Goal: Task Accomplishment & Management: Use online tool/utility

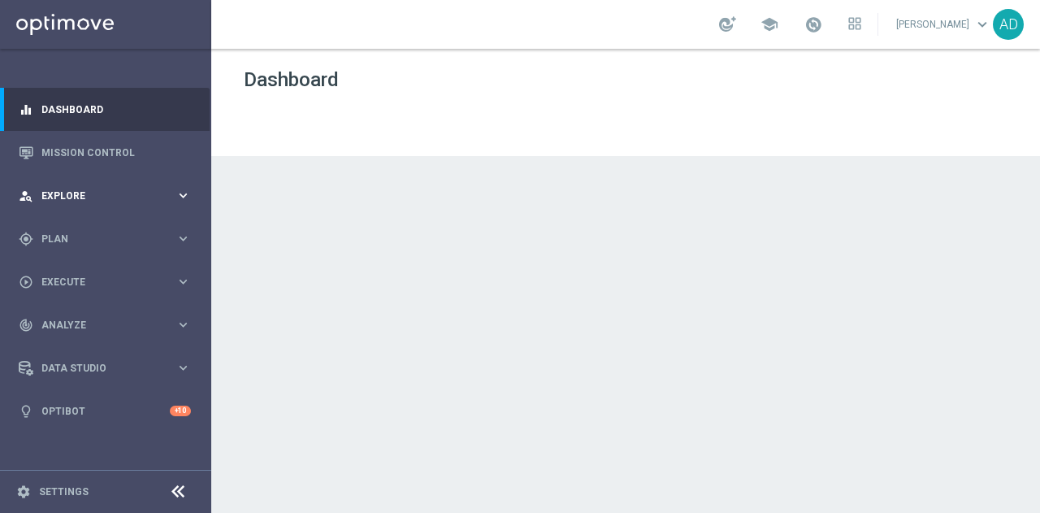
click at [126, 187] on div "person_search Explore keyboard_arrow_right" at bounding box center [105, 195] width 210 height 43
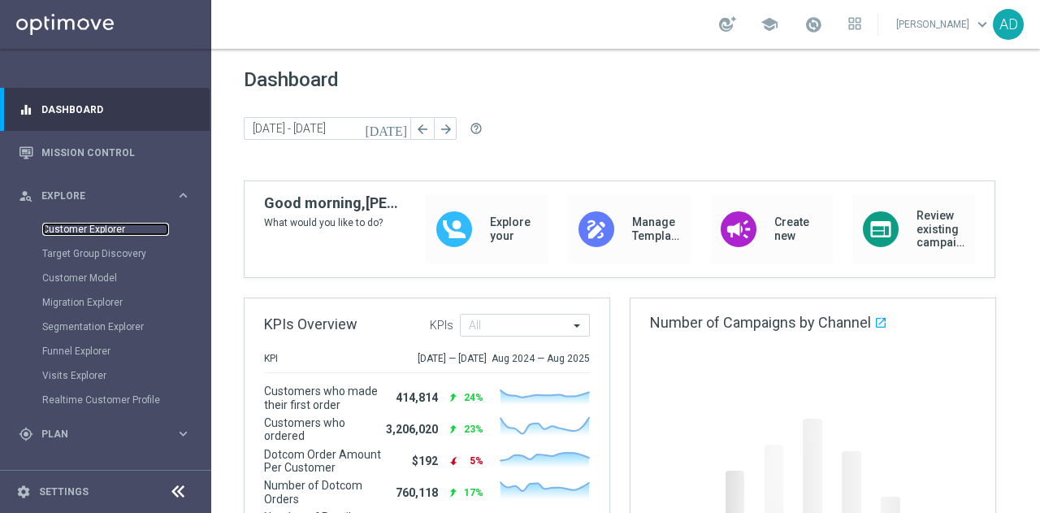
click at [93, 232] on link "Customer Explorer" at bounding box center [105, 229] width 127 height 13
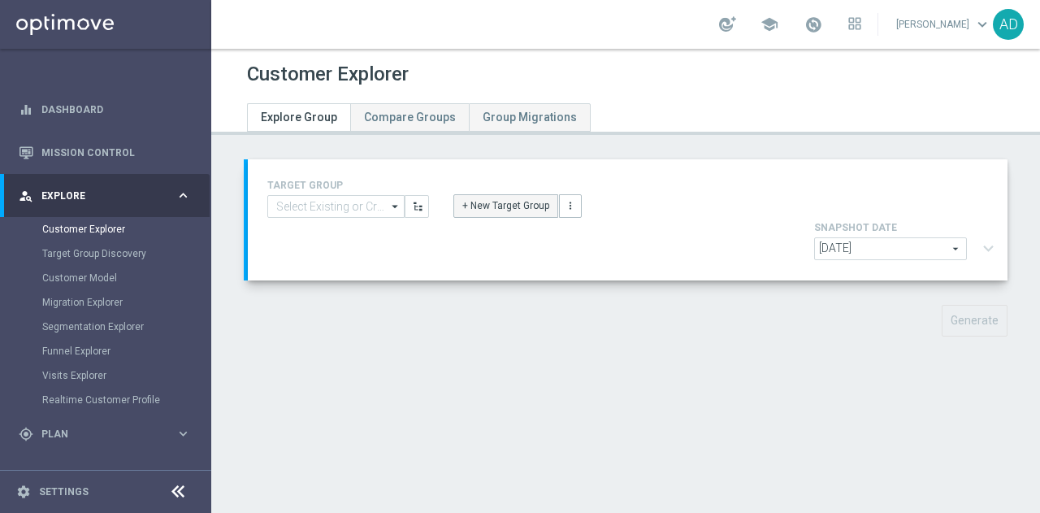
click at [486, 209] on button "+ New Target Group" at bounding box center [506, 205] width 105 height 23
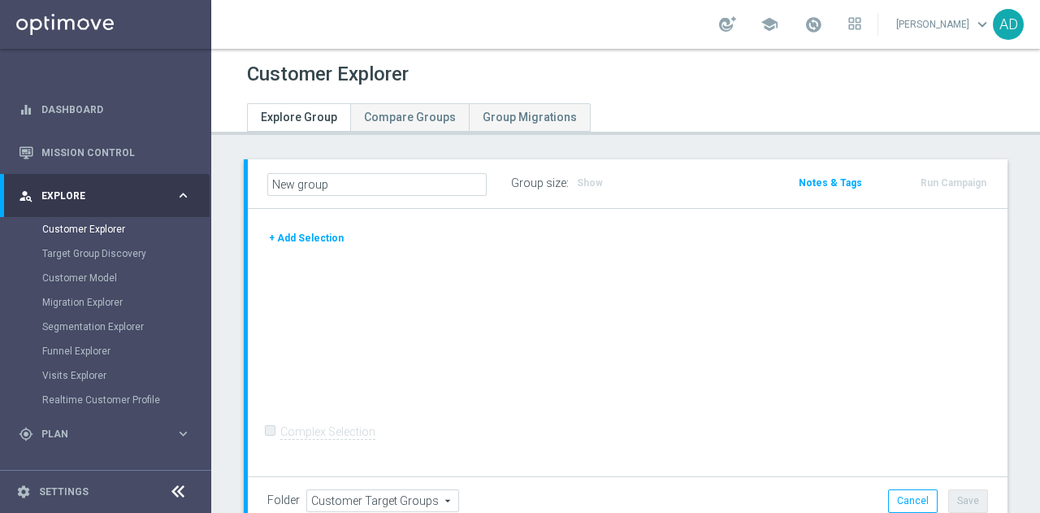
click at [286, 239] on button "+ Add Selection" at bounding box center [306, 238] width 78 height 18
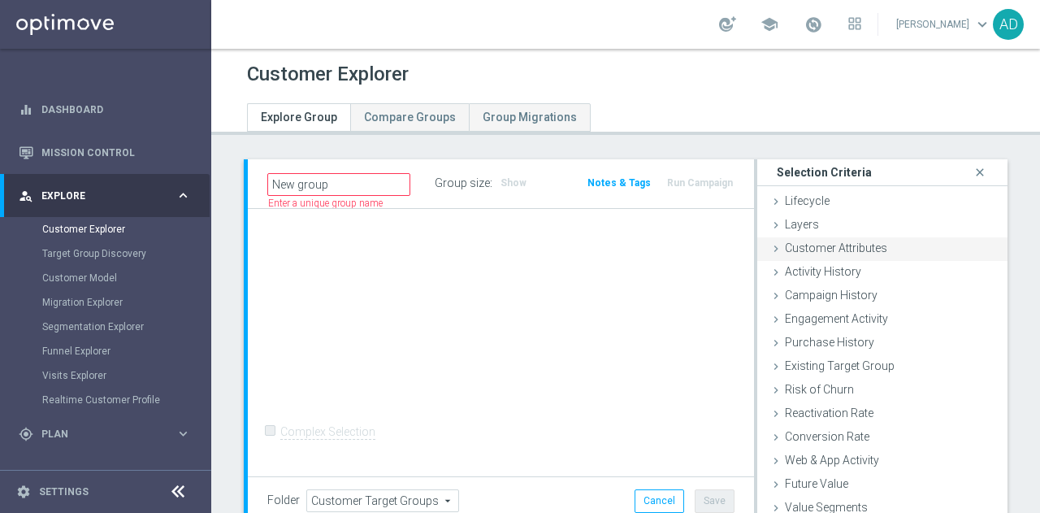
click at [840, 248] on span "Customer Attributes" at bounding box center [836, 247] width 102 height 13
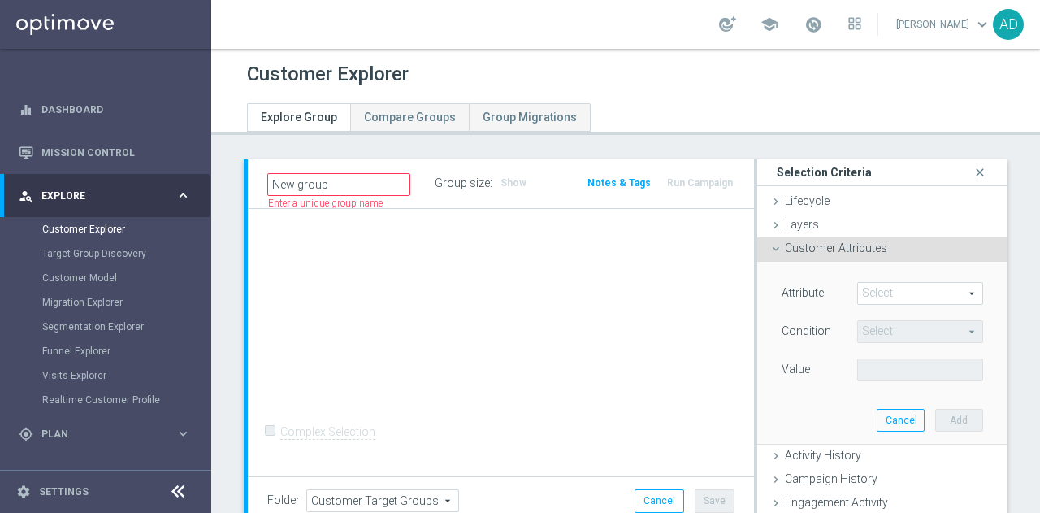
click at [871, 294] on span at bounding box center [920, 293] width 124 height 21
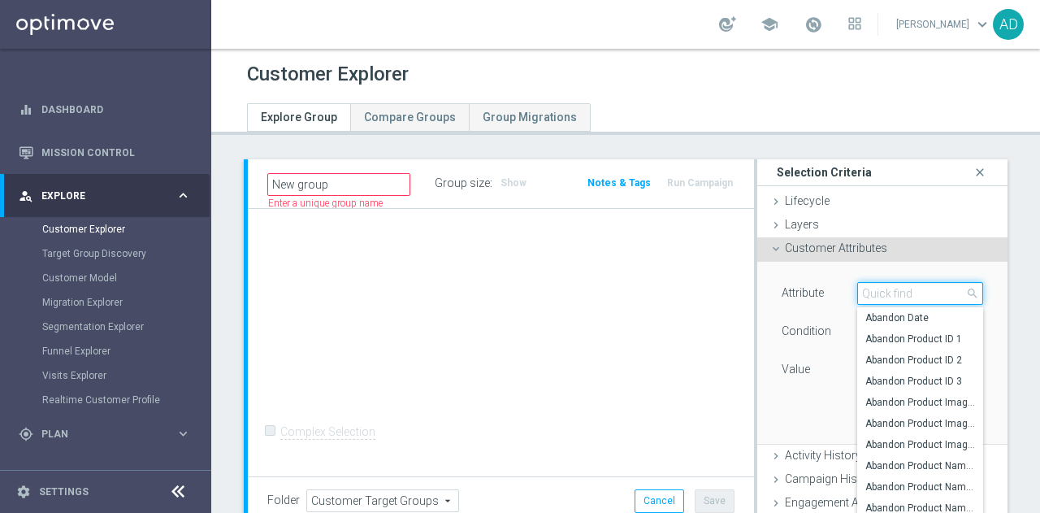
click at [881, 294] on input "search" at bounding box center [920, 293] width 126 height 23
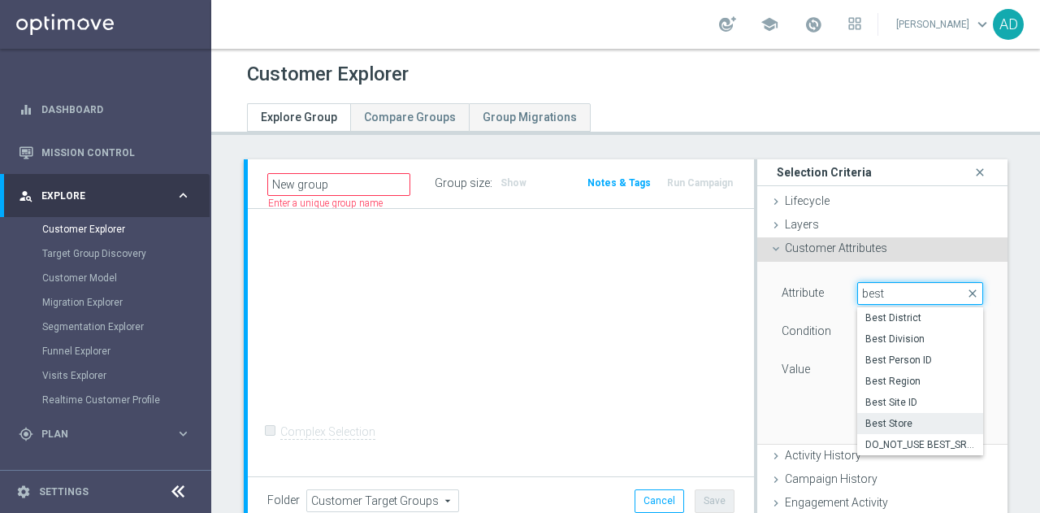
type input "best"
click at [905, 417] on span "Best Store" at bounding box center [921, 423] width 110 height 13
type input "Best Store"
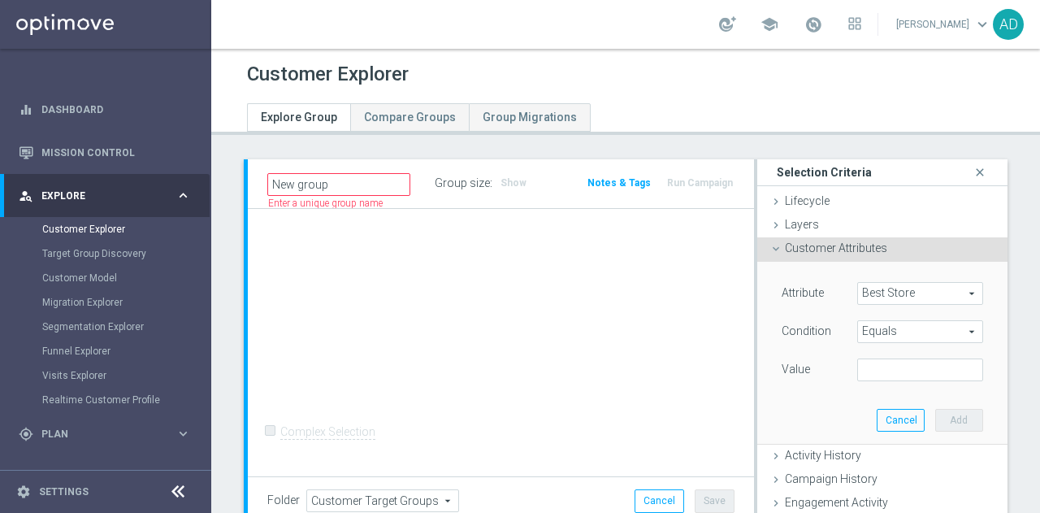
click at [884, 328] on span "Equals" at bounding box center [920, 331] width 124 height 21
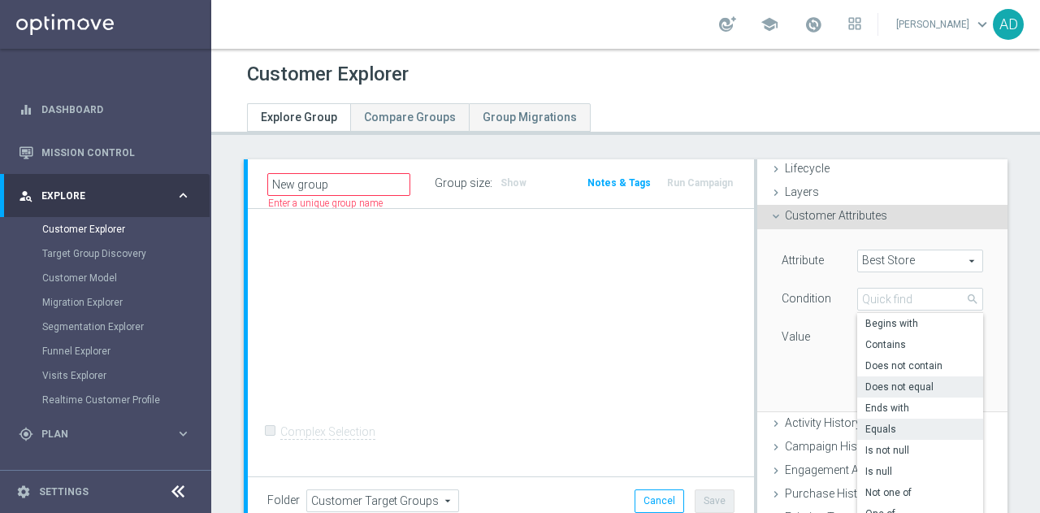
scroll to position [111, 0]
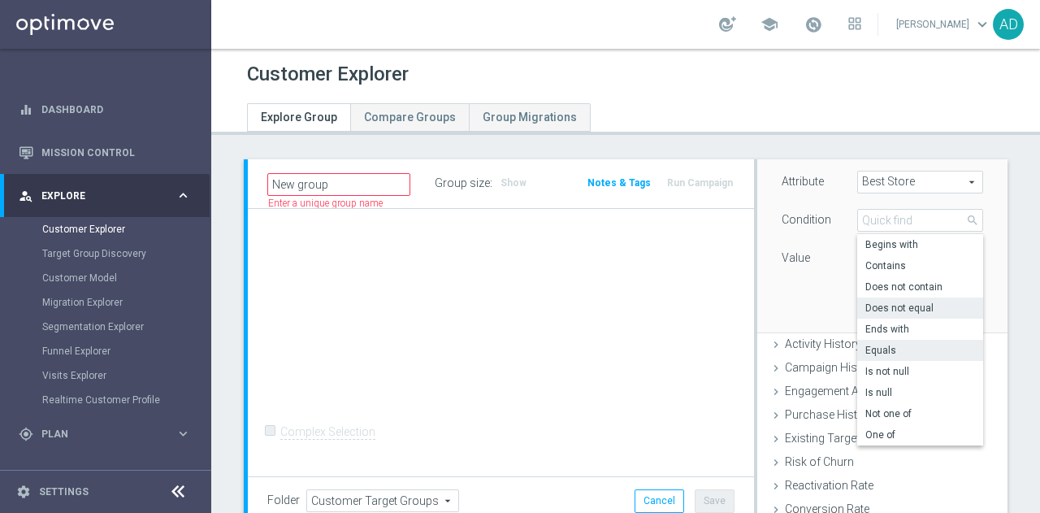
click at [946, 306] on span "Does not equal" at bounding box center [921, 308] width 110 height 13
type input "Does not equal"
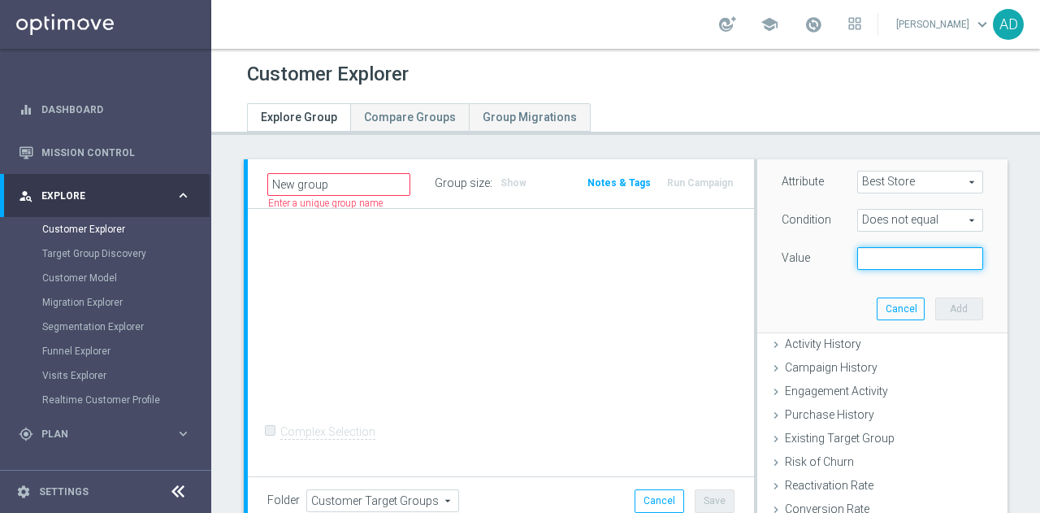
click at [872, 257] on input "text" at bounding box center [920, 258] width 126 height 23
type input "Unk"
click at [943, 305] on button "Add" at bounding box center [959, 308] width 48 height 23
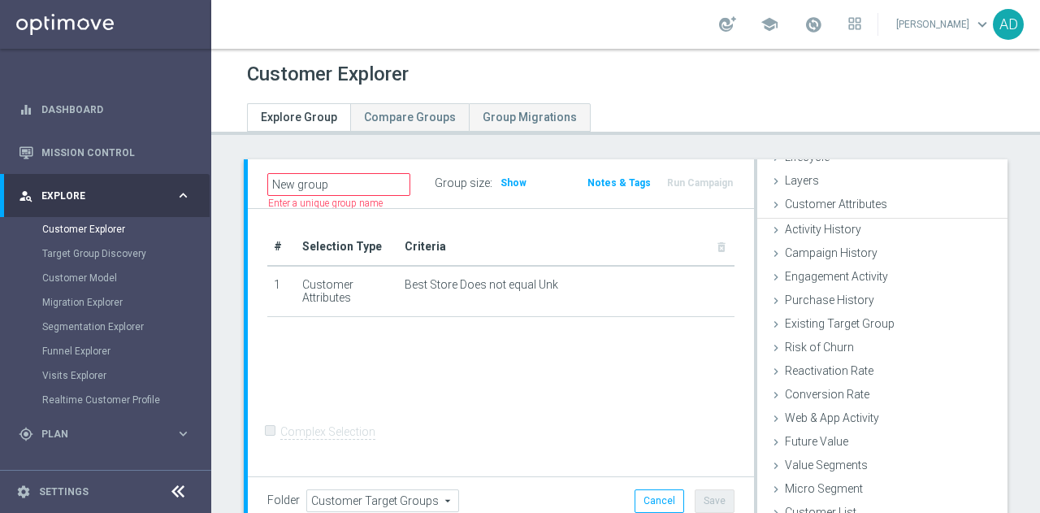
scroll to position [42, 0]
click at [504, 184] on span "Show" at bounding box center [514, 182] width 26 height 11
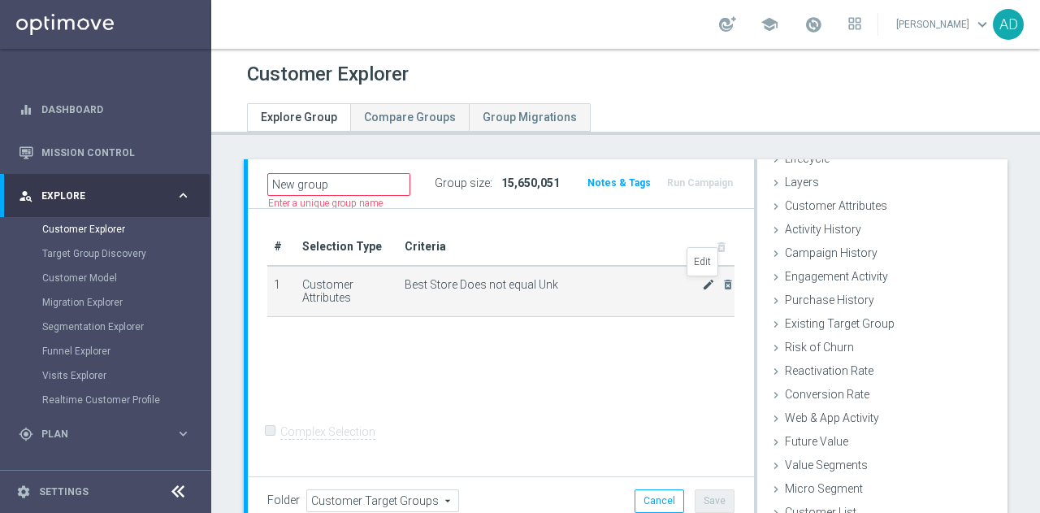
click at [702, 287] on icon "mode_edit" at bounding box center [708, 284] width 13 height 13
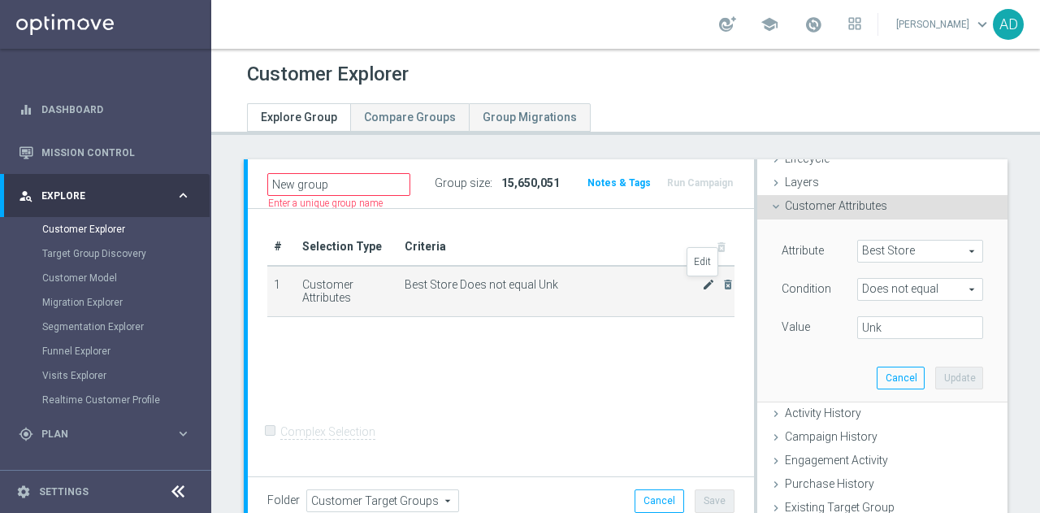
scroll to position [95, 0]
